Goal: Task Accomplishment & Management: Use online tool/utility

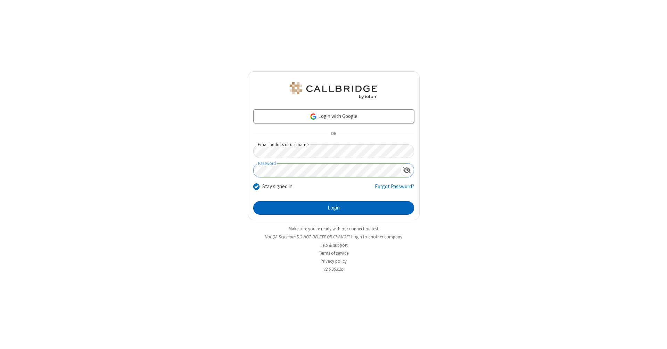
click at [334, 208] on button "Login" at bounding box center [333, 208] width 161 height 14
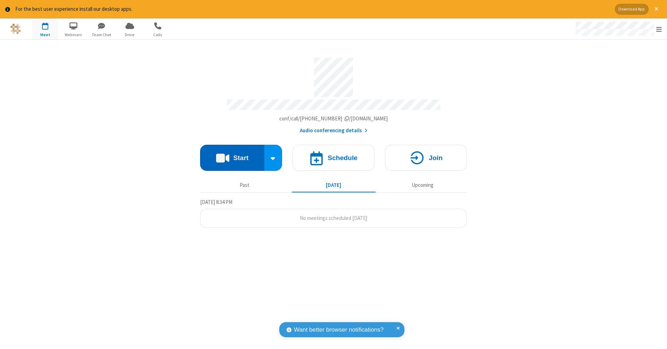
click at [232, 154] on button "Start" at bounding box center [232, 158] width 64 height 26
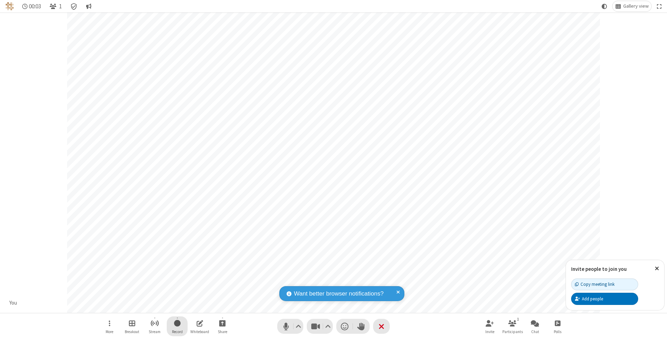
click at [177, 326] on span "Start recording" at bounding box center [177, 323] width 7 height 9
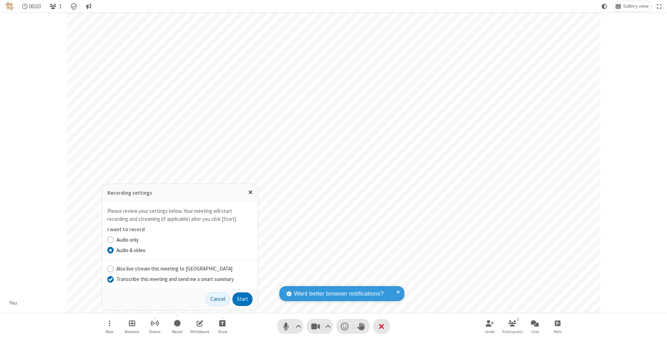
click at [110, 279] on input "Transcribe this meeting and send me a smart summary" at bounding box center [110, 278] width 7 height 7
click at [243, 299] on button "Start" at bounding box center [243, 299] width 20 height 14
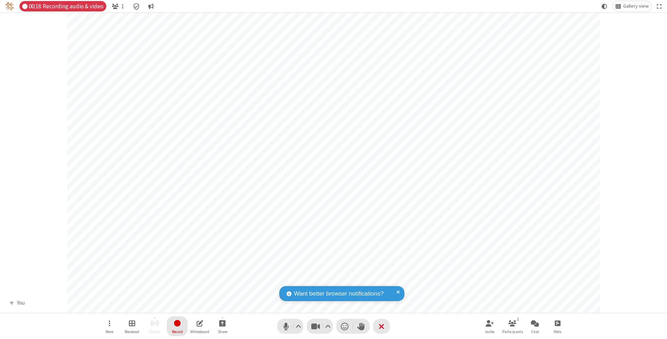
click at [177, 326] on span "Stop recording" at bounding box center [177, 323] width 8 height 9
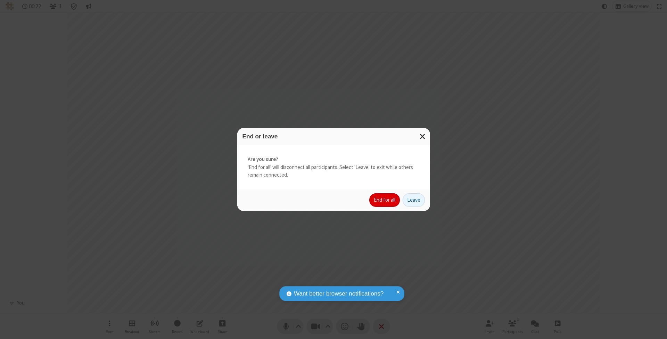
click at [385, 200] on button "End for all" at bounding box center [385, 200] width 31 height 14
